Goal: Information Seeking & Learning: Find specific page/section

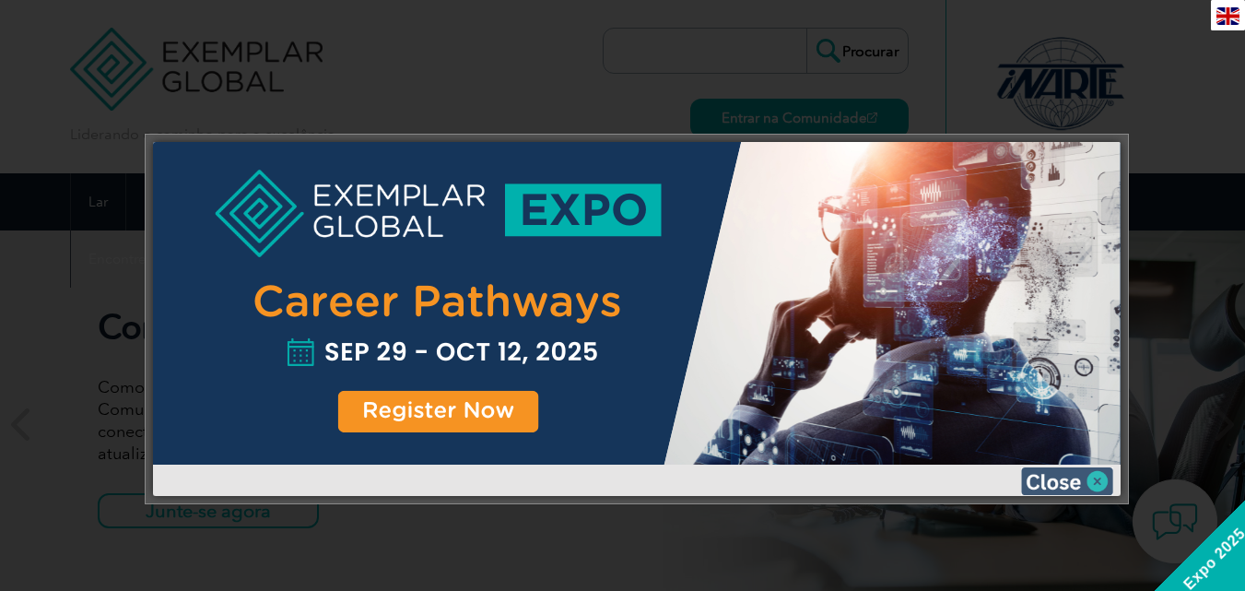
click at [1093, 482] on img at bounding box center [1067, 481] width 92 height 28
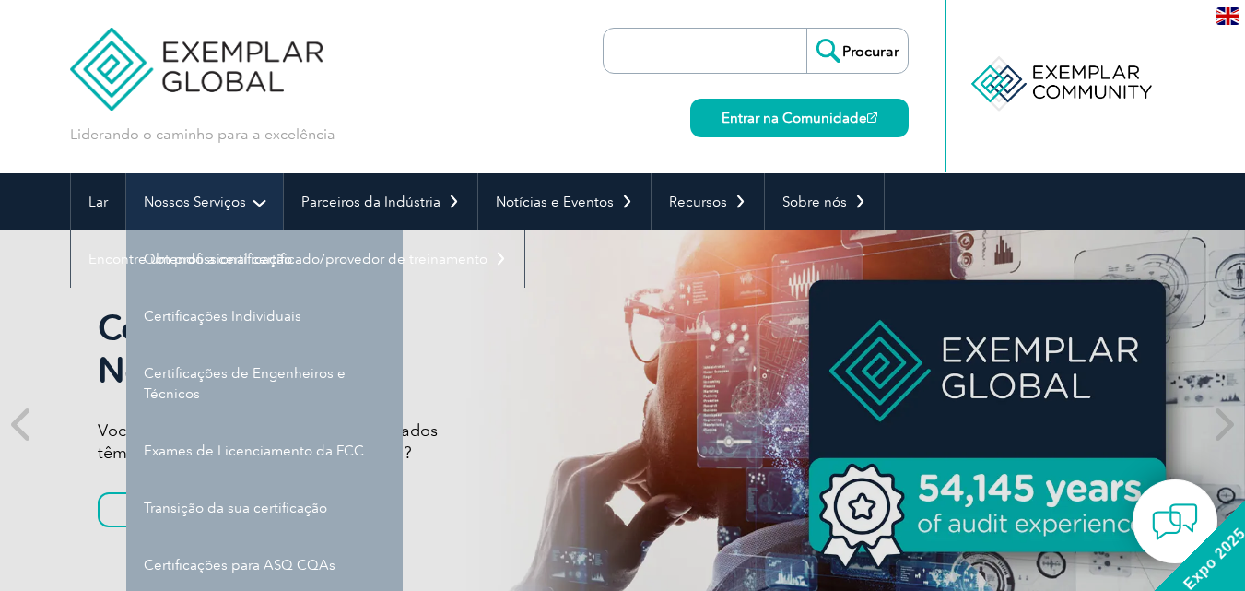
click at [203, 195] on font "Nossos Serviços" at bounding box center [195, 202] width 102 height 17
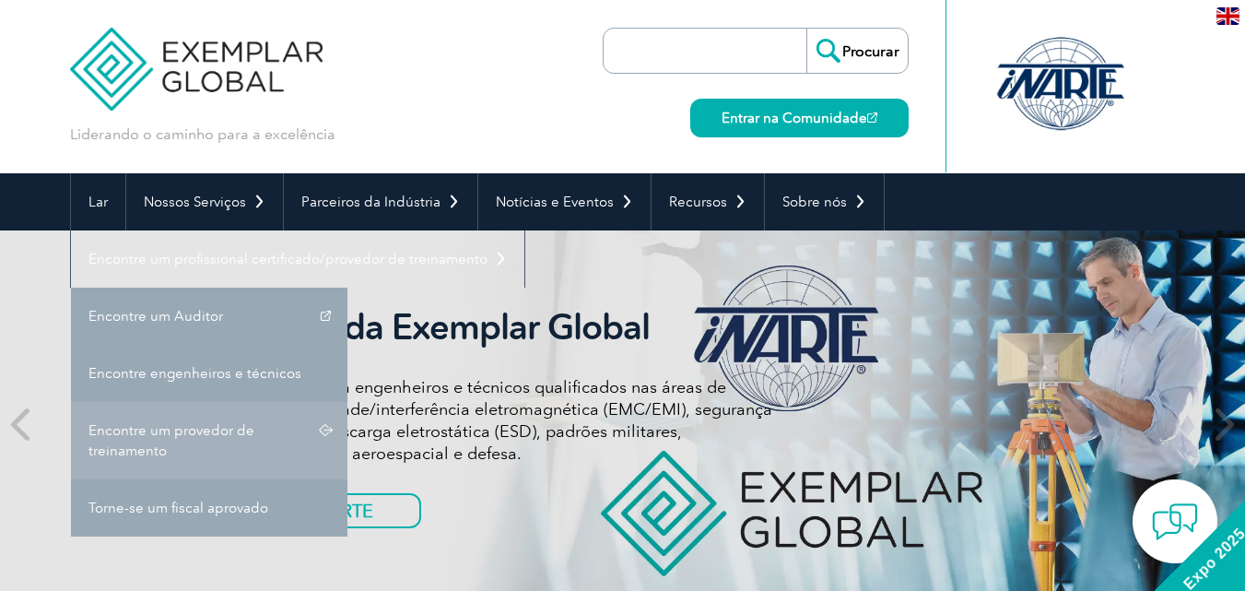
click at [176, 430] on font "Encontre um provedor de treinamento" at bounding box center [172, 440] width 166 height 37
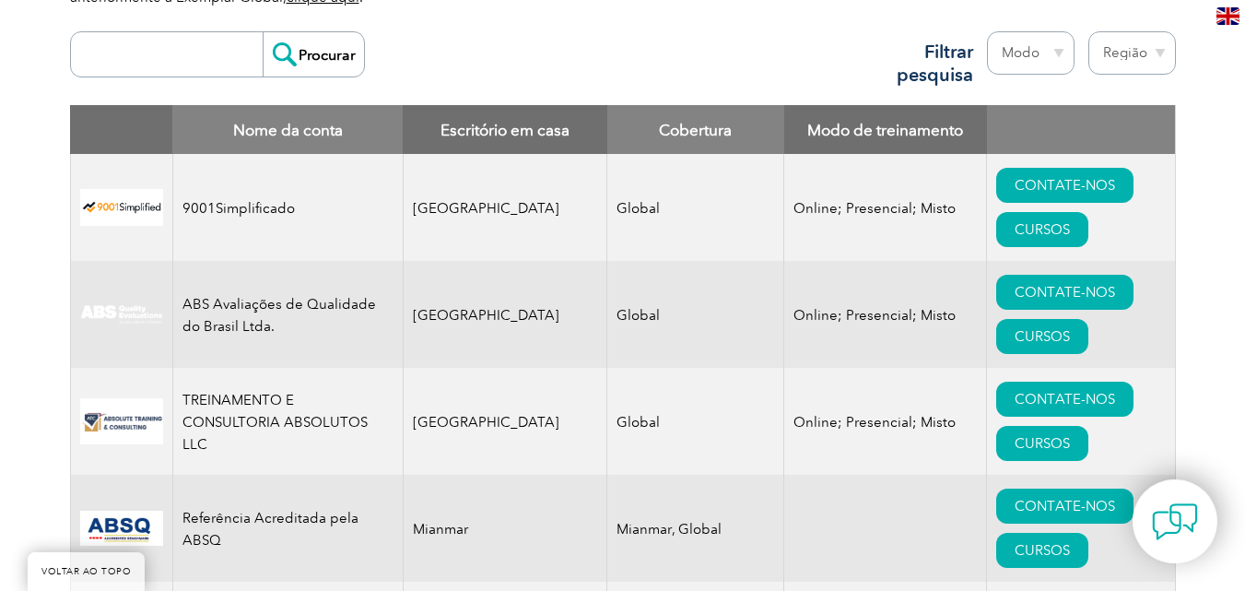
scroll to position [616, 0]
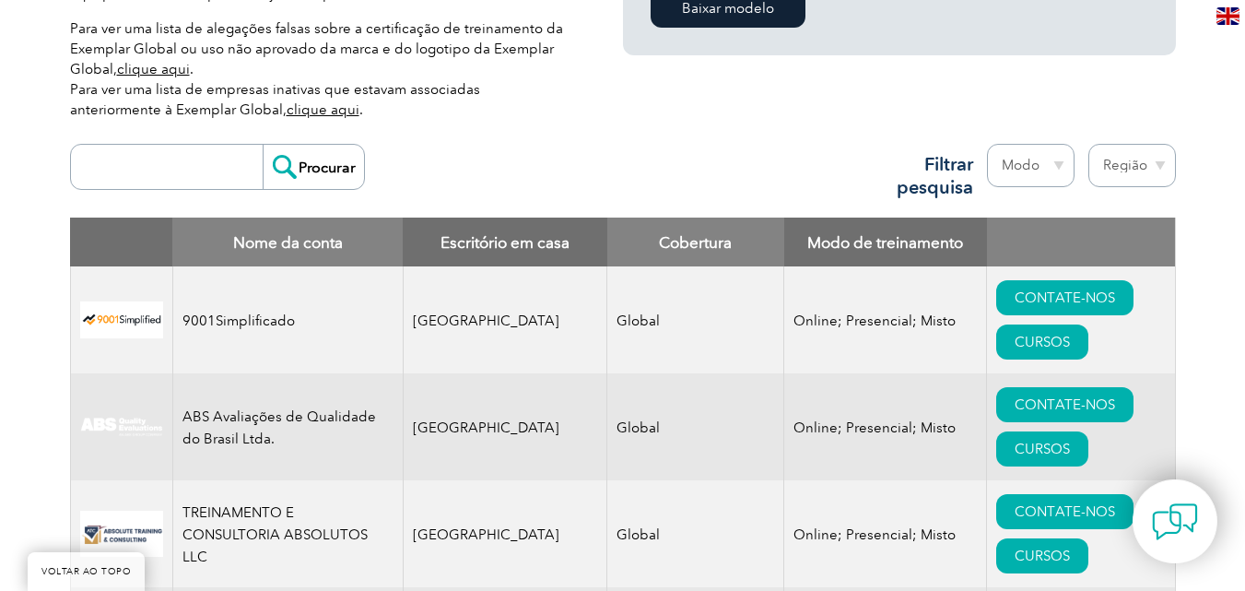
click at [1130, 157] on select "Região [GEOGRAPHIC_DATA] [GEOGRAPHIC_DATA] [GEOGRAPHIC_DATA] [GEOGRAPHIC_DATA] …" at bounding box center [1133, 165] width 88 height 43
select select "[GEOGRAPHIC_DATA]"
click at [1089, 144] on select "Região [GEOGRAPHIC_DATA] [GEOGRAPHIC_DATA] [GEOGRAPHIC_DATA] [GEOGRAPHIC_DATA] …" at bounding box center [1133, 165] width 88 height 43
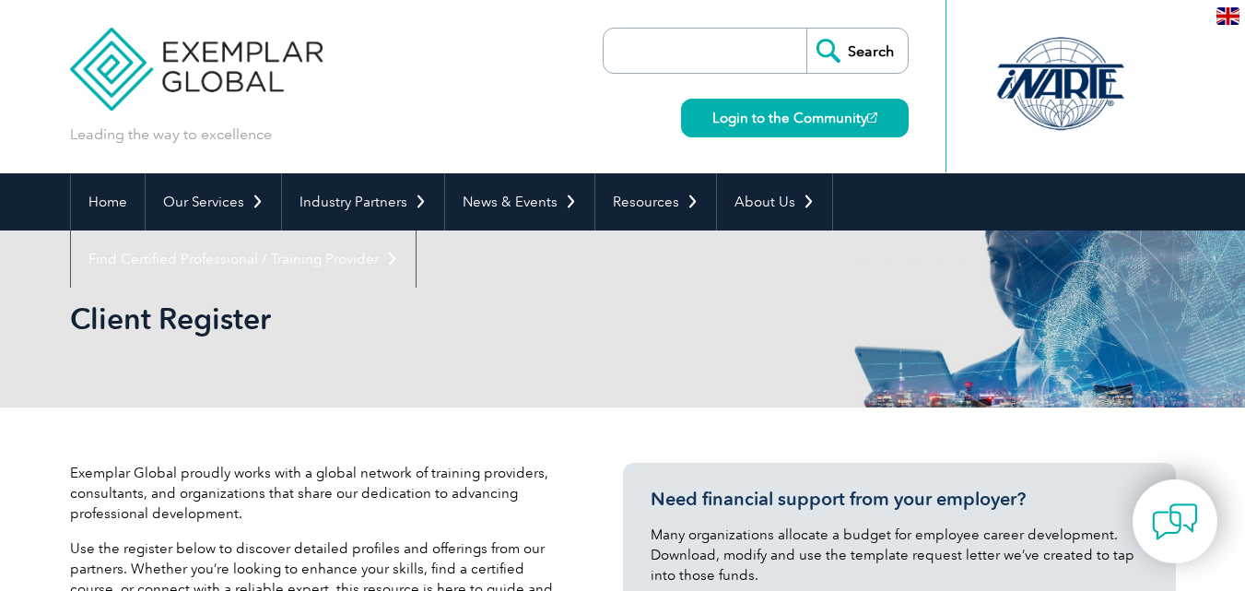
select select "Brazil"
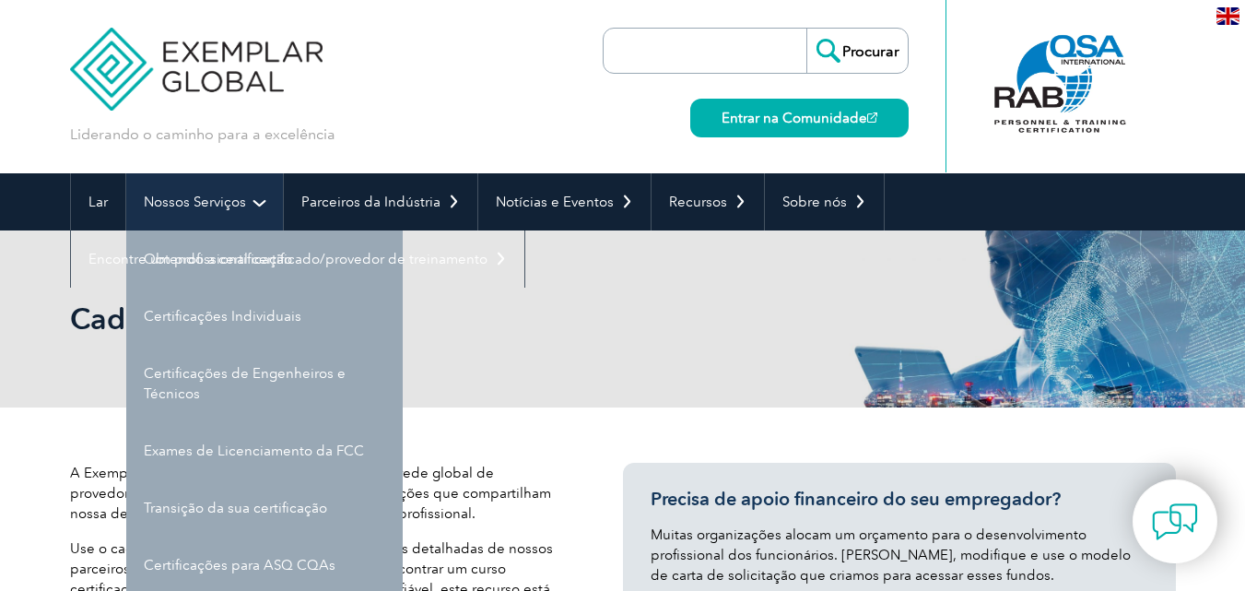
click at [194, 199] on font "Nossos Serviços" at bounding box center [195, 202] width 102 height 17
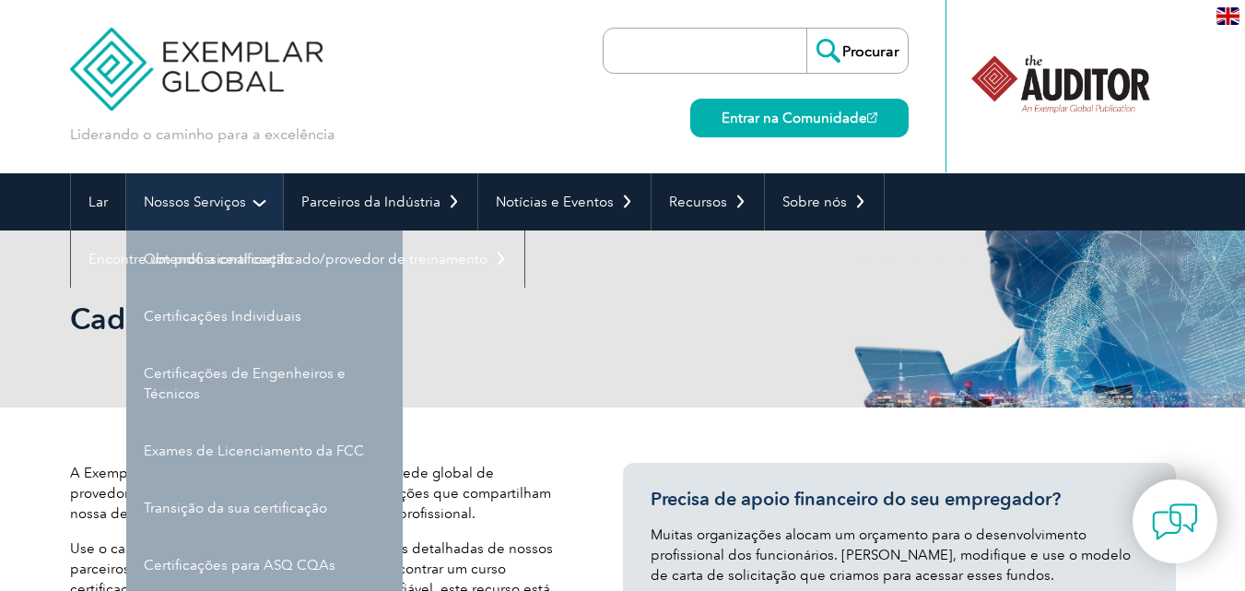
click at [194, 199] on font "Nossos Serviços" at bounding box center [195, 202] width 102 height 17
